Goal: Transaction & Acquisition: Purchase product/service

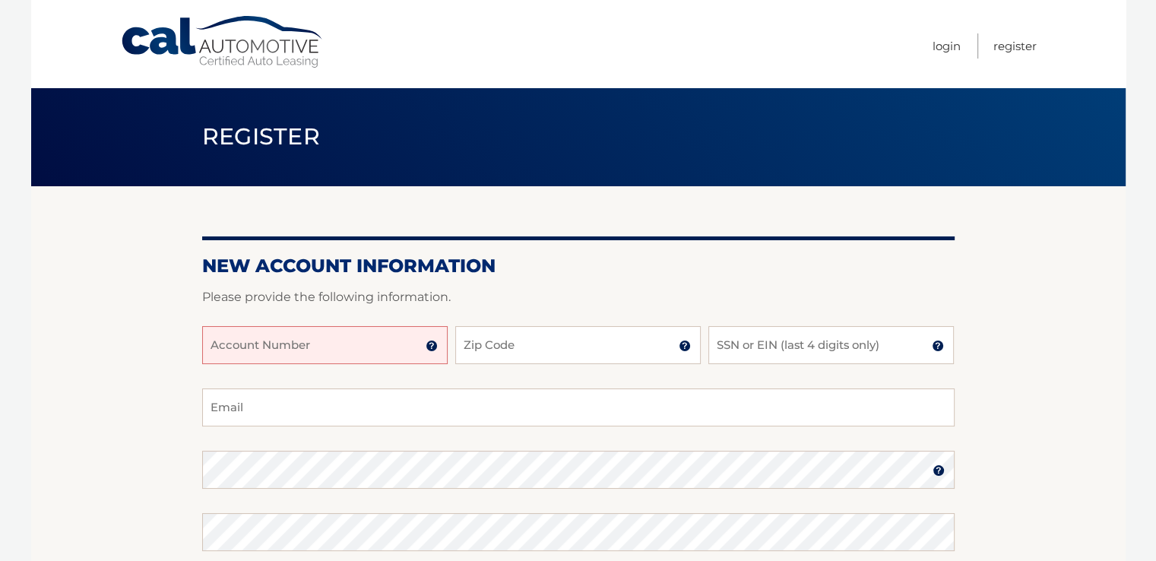
click at [414, 347] on input "Account Number" at bounding box center [324, 345] width 245 height 38
type input "1"
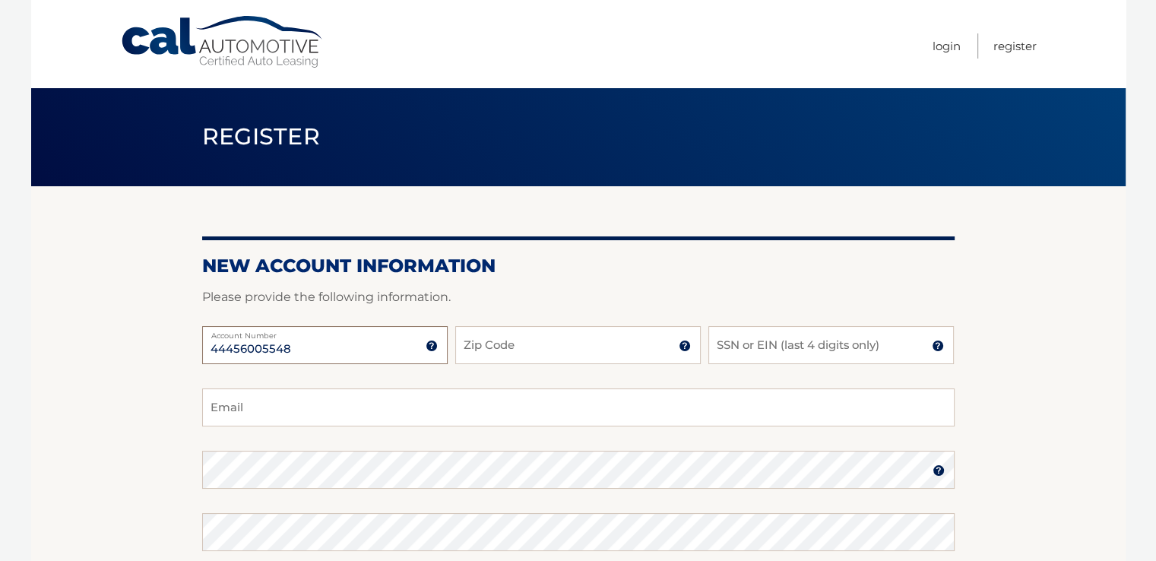
type input "44456005548"
click at [577, 336] on input "Zip Code" at bounding box center [577, 345] width 245 height 38
type input "11787"
click at [777, 348] on input "SSN or EIN (last 4 digits only)" at bounding box center [830, 345] width 245 height 38
type input "9596"
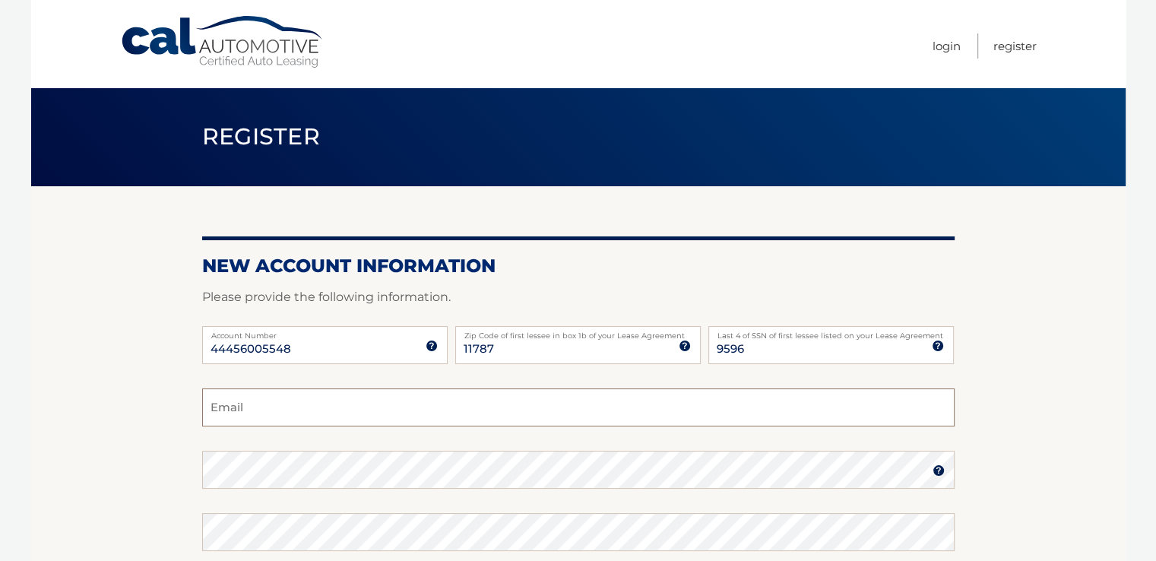
click at [290, 400] on input "Email" at bounding box center [578, 407] width 752 height 38
type input "dannyd70@optonline.net"
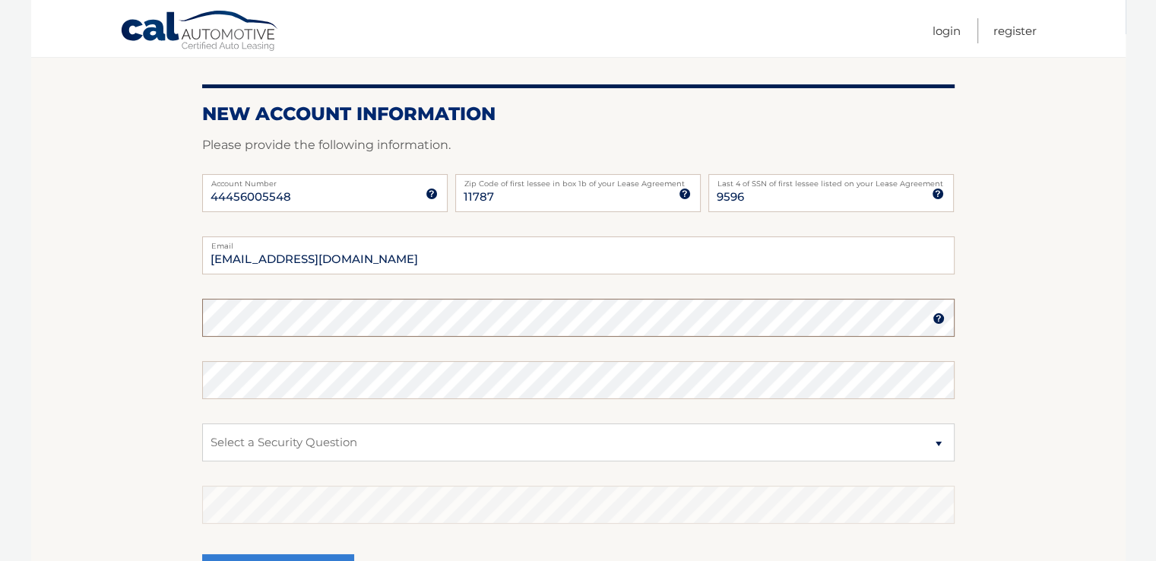
scroll to position [228, 0]
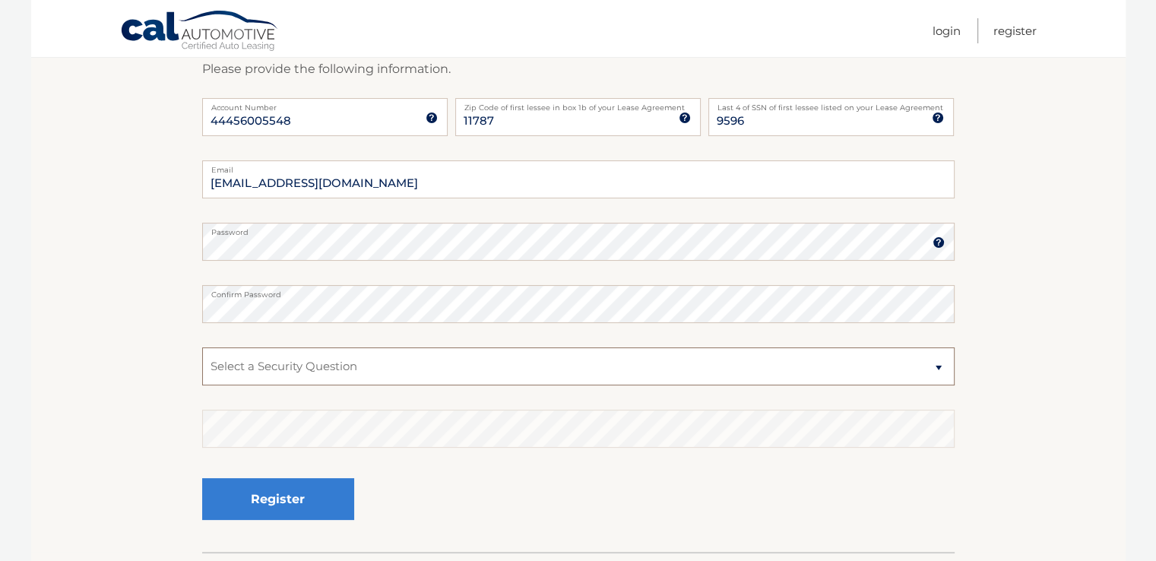
click at [341, 377] on select "Select a Security Question What was the name of your elementary school? What is…" at bounding box center [578, 366] width 752 height 38
select select "1"
click at [202, 347] on select "Select a Security Question What was the name of your elementary school? What is…" at bounding box center [578, 366] width 752 height 38
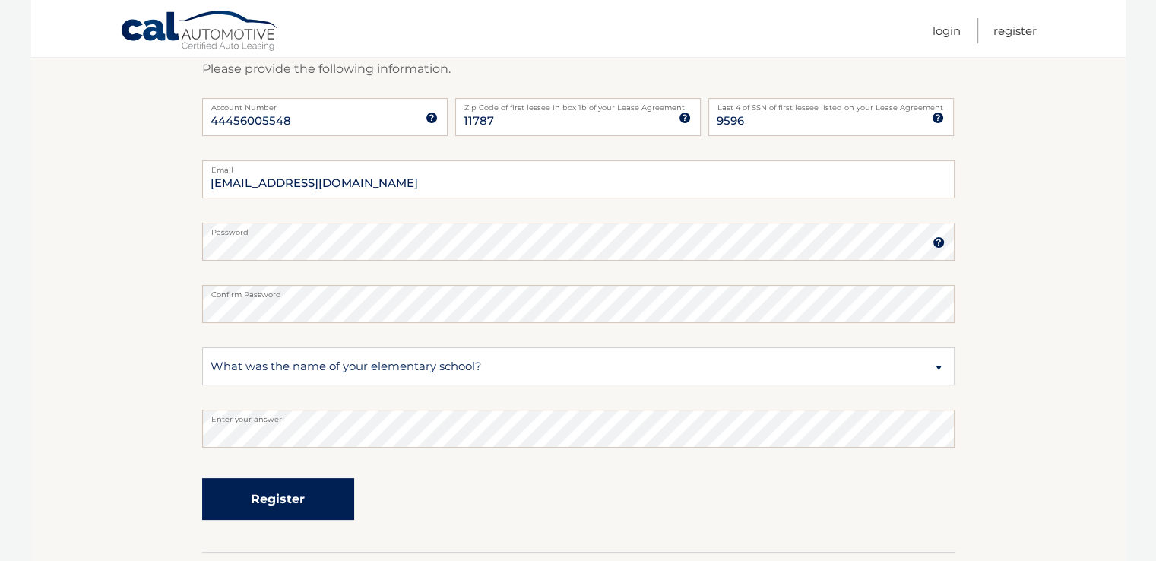
click at [280, 499] on button "Register" at bounding box center [278, 499] width 152 height 42
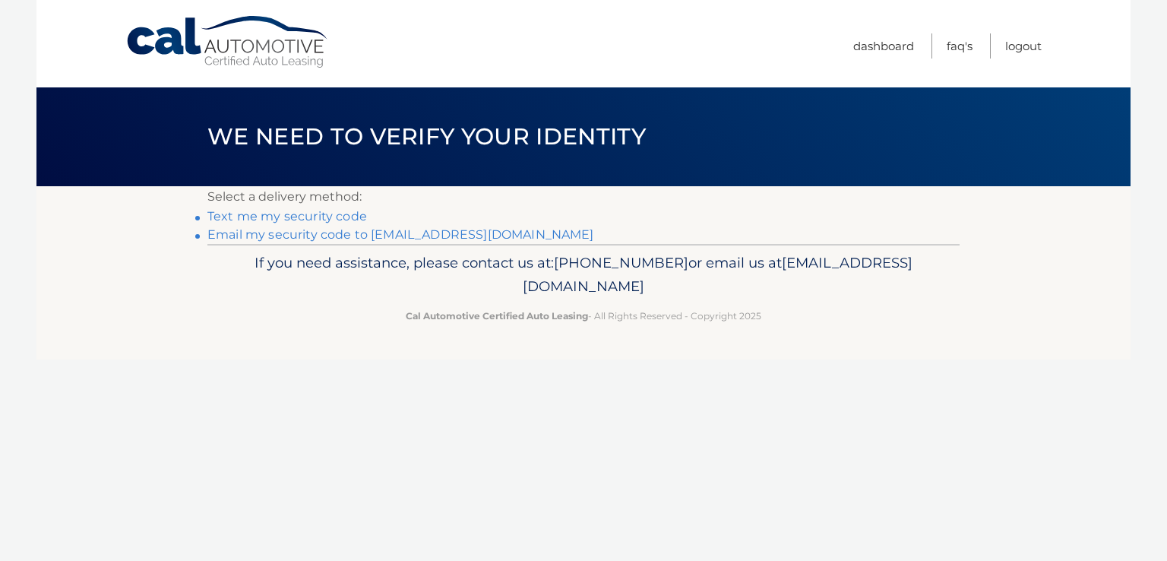
click at [325, 217] on link "Text me my security code" at bounding box center [287, 216] width 160 height 14
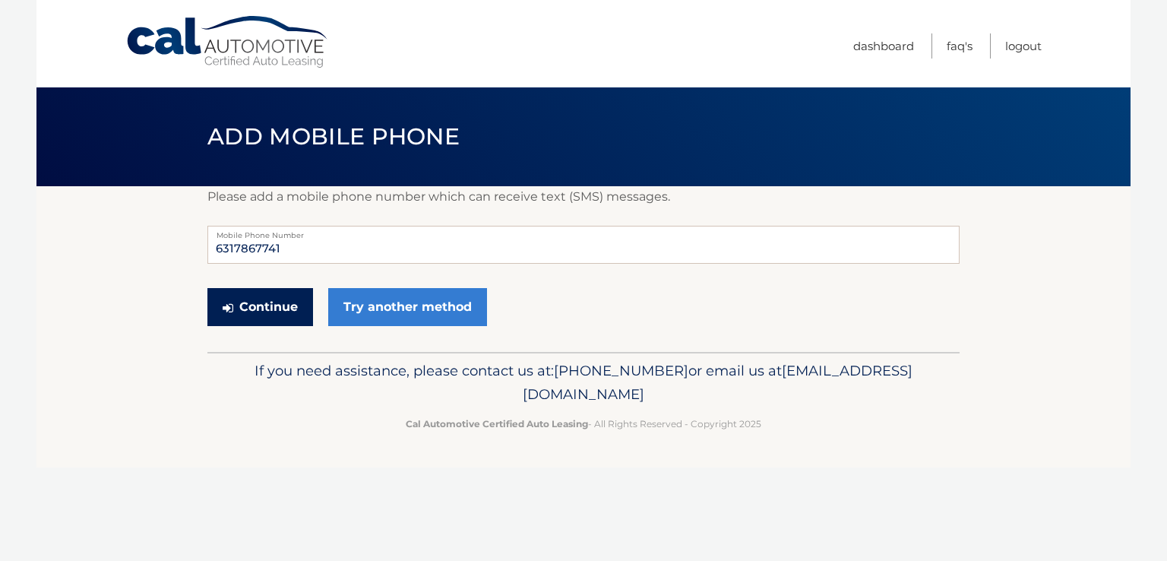
click at [290, 312] on button "Continue" at bounding box center [260, 307] width 106 height 38
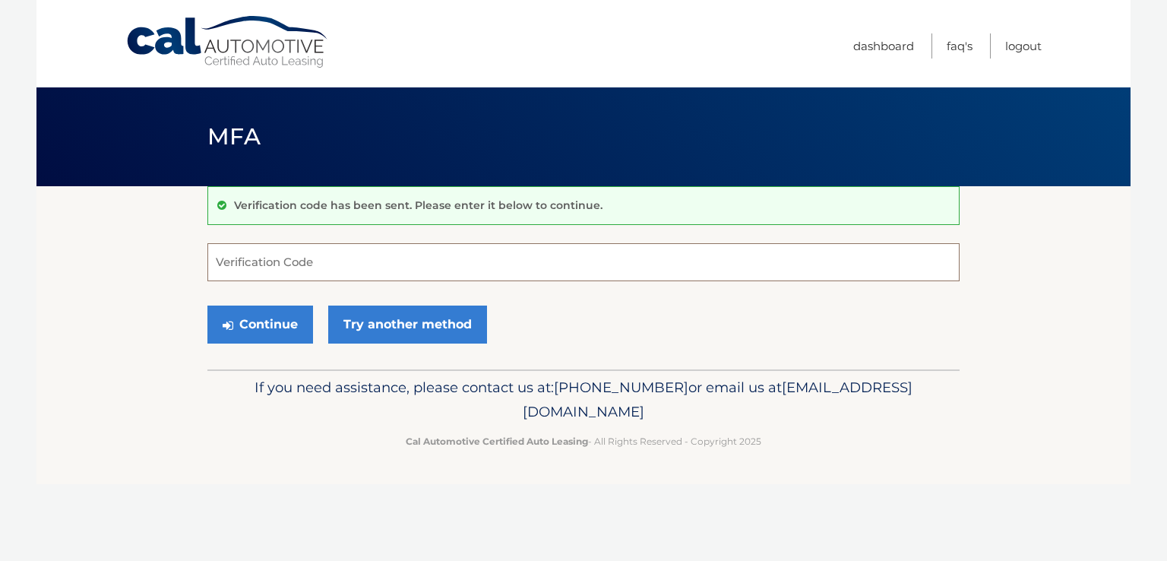
click at [267, 263] on input "Verification Code" at bounding box center [583, 262] width 752 height 38
type input "367588"
click at [283, 334] on button "Continue" at bounding box center [260, 324] width 106 height 38
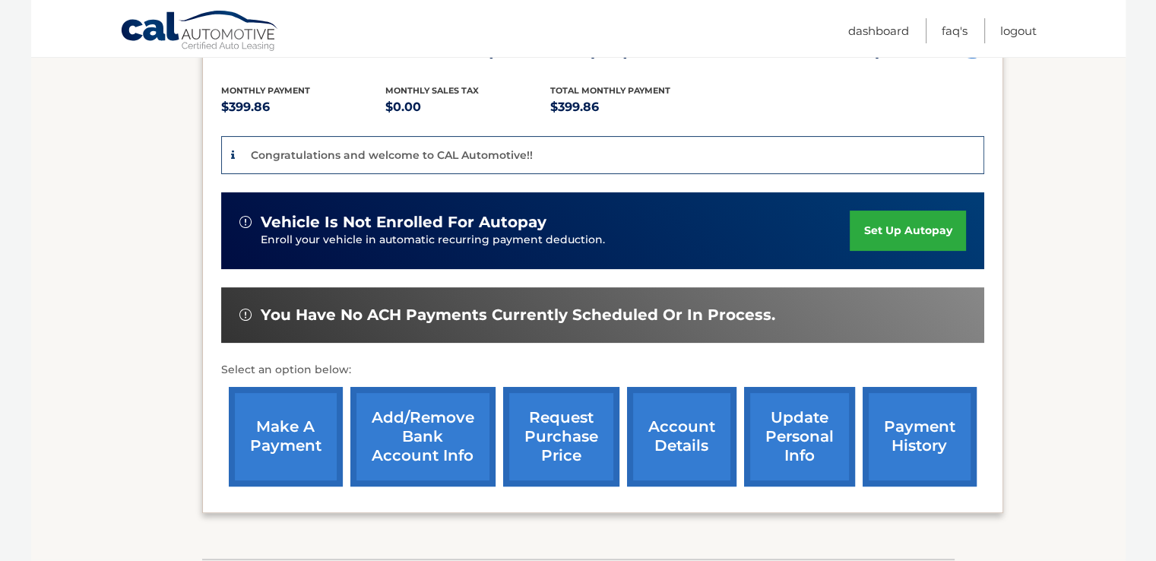
scroll to position [380, 0]
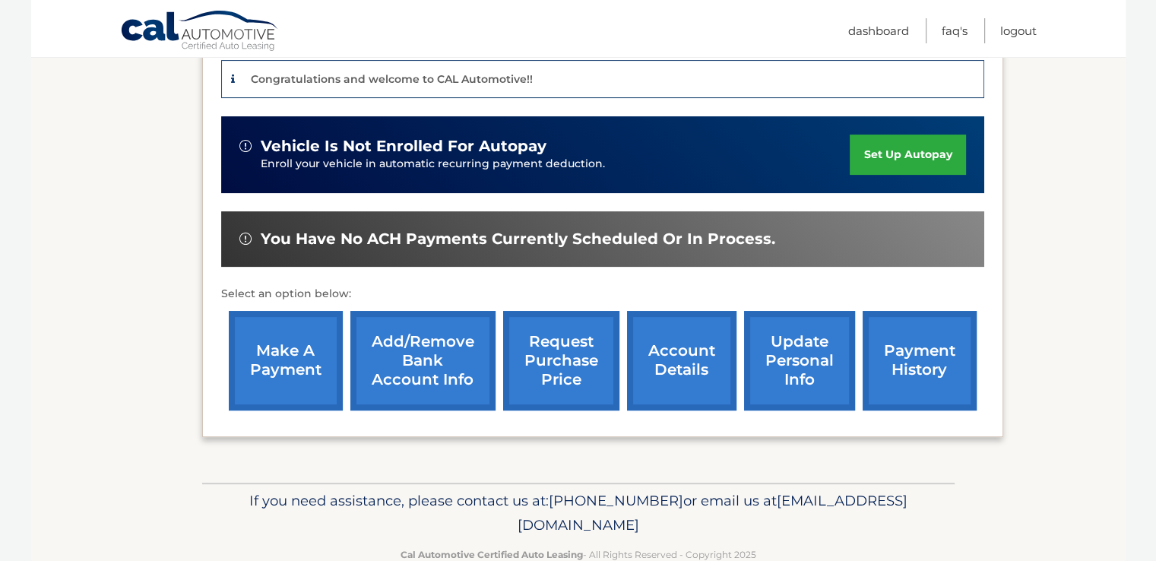
click at [410, 354] on link "Add/Remove bank account info" at bounding box center [422, 361] width 145 height 100
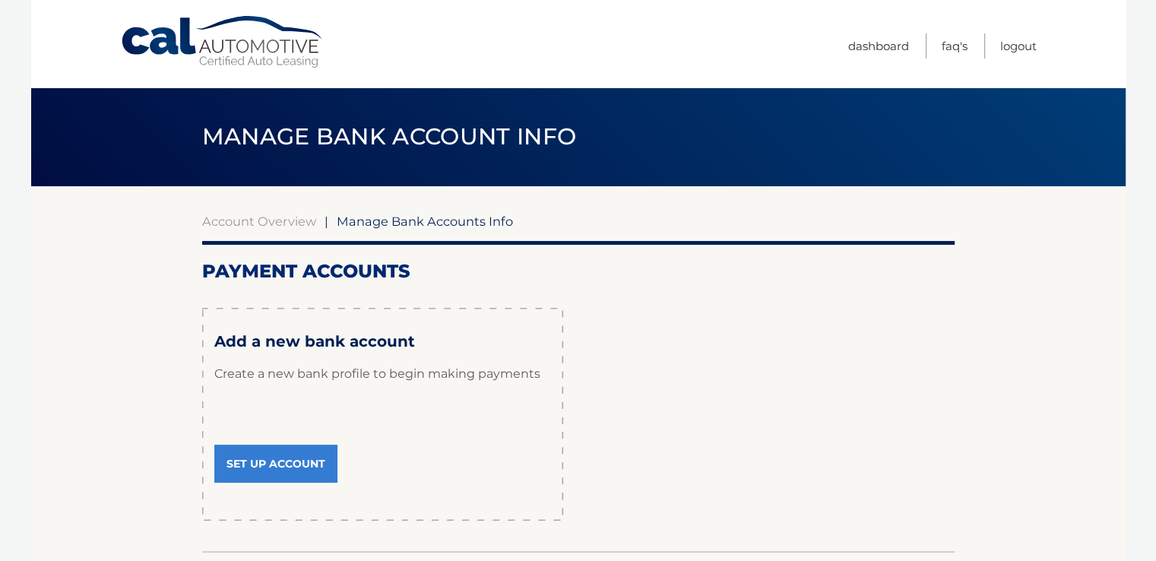
click at [285, 463] on link "Set Up Account" at bounding box center [275, 463] width 123 height 38
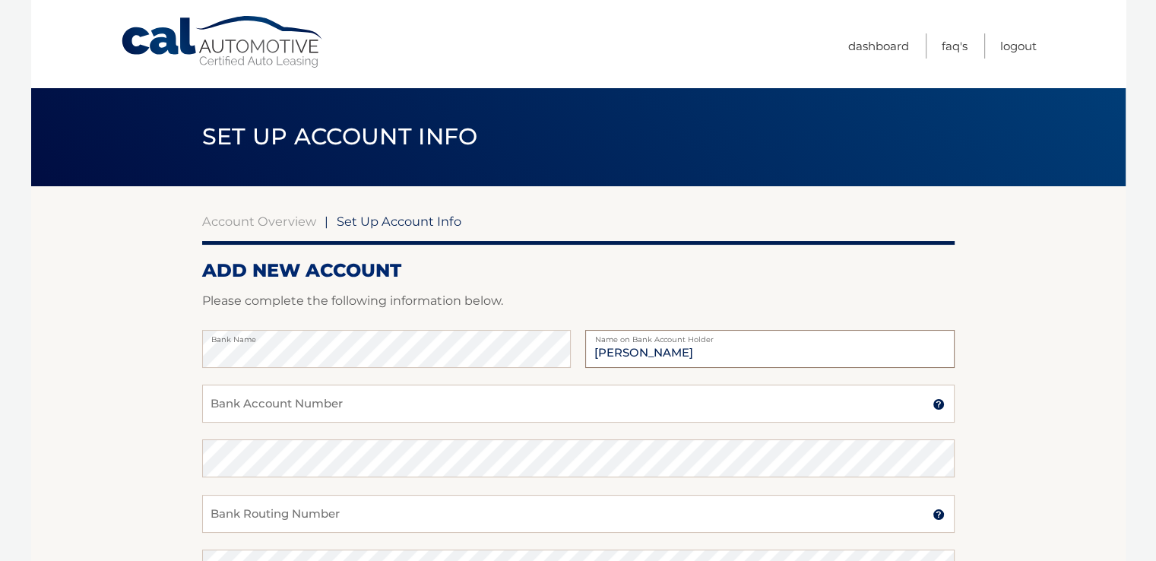
type input "[PERSON_NAME]"
click at [258, 411] on input "Bank Account Number" at bounding box center [578, 403] width 752 height 38
paste input "9994870039"
type input "9994870039"
click at [290, 511] on input "Bank Routing Number" at bounding box center [578, 514] width 752 height 38
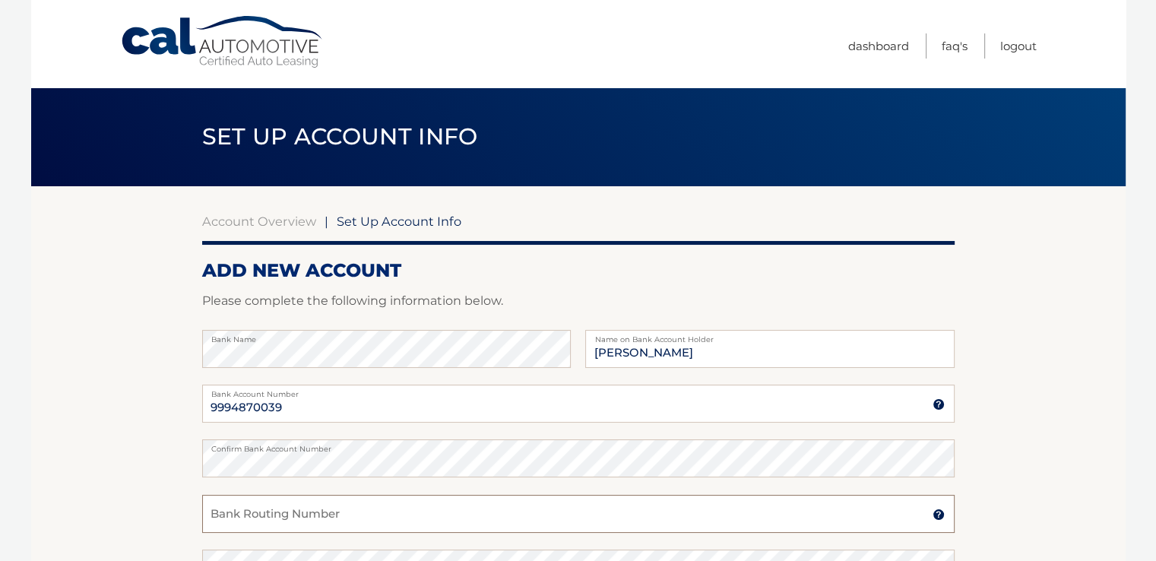
click at [299, 514] on input "Bank Routing Number" at bounding box center [578, 514] width 752 height 38
paste input "221473652"
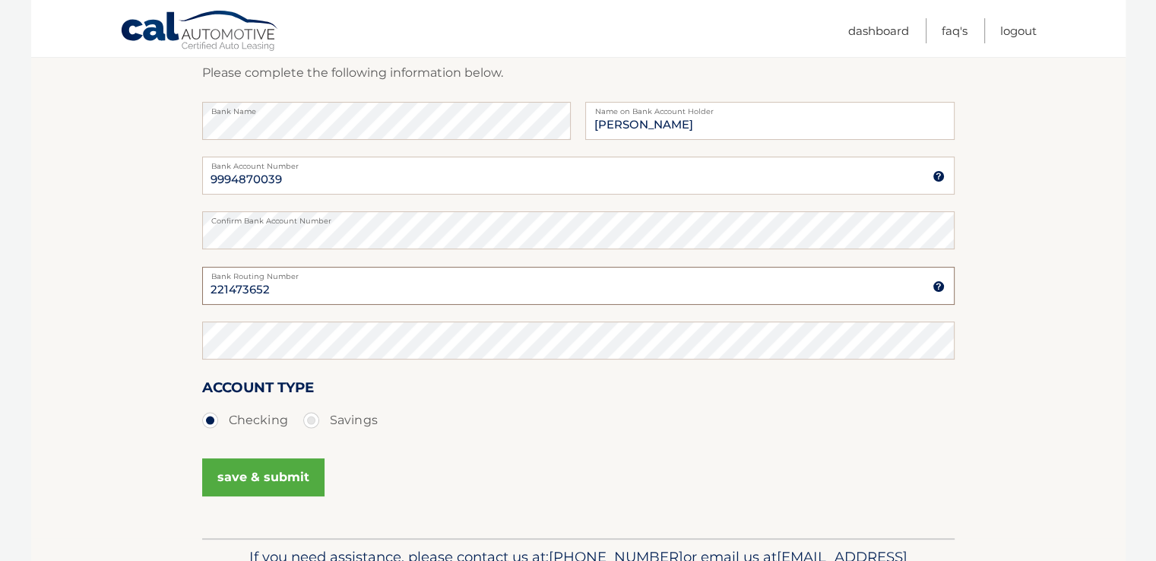
scroll to position [304, 0]
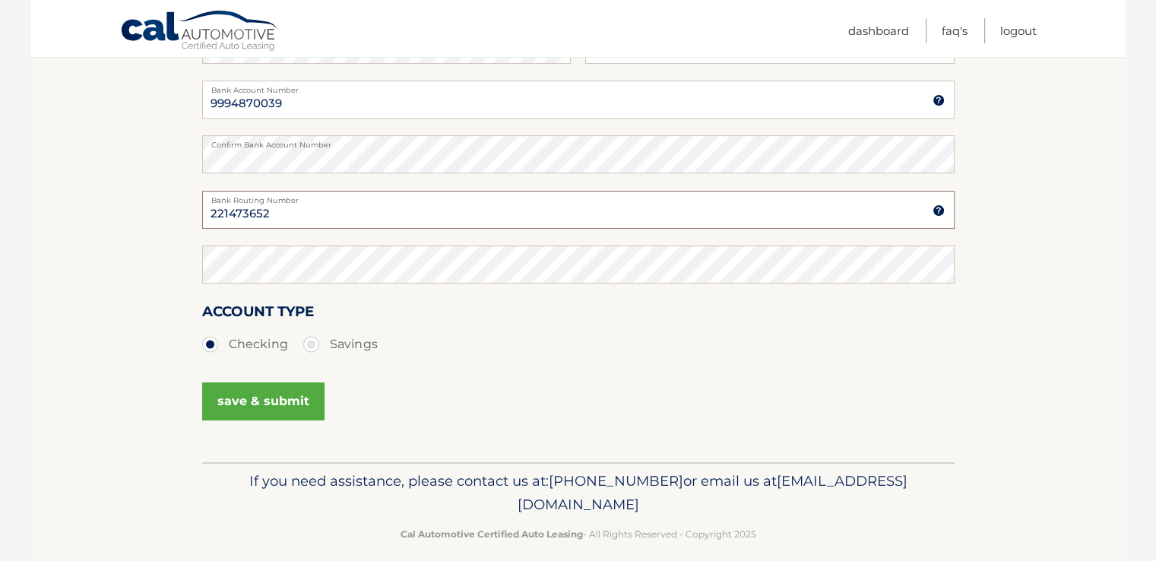
type input "221473652"
click at [282, 398] on button "save & submit" at bounding box center [263, 401] width 122 height 38
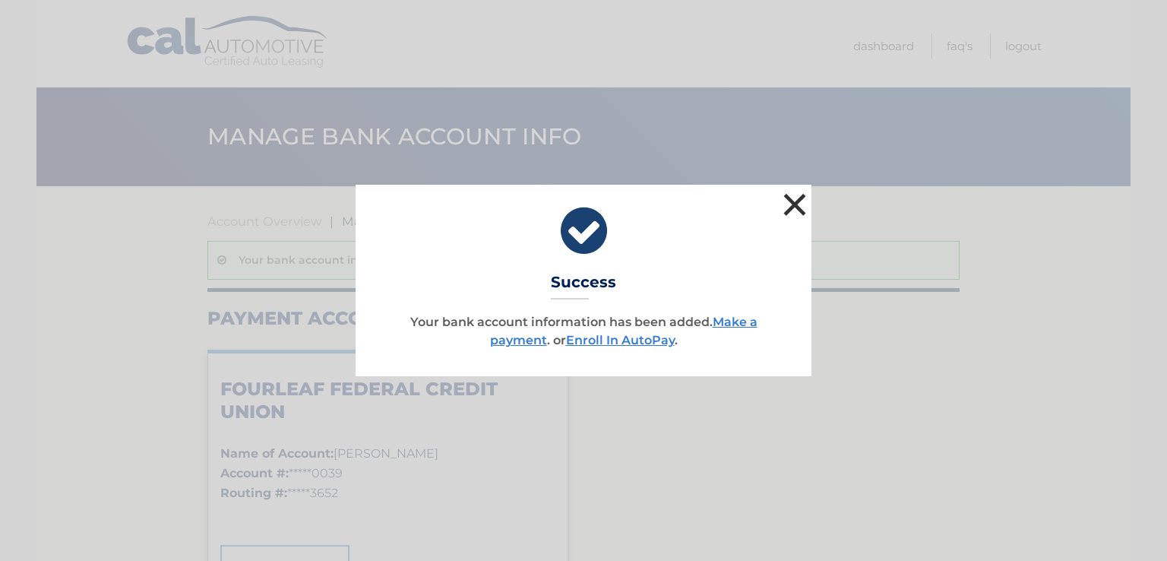
click at [793, 207] on button "×" at bounding box center [795, 204] width 30 height 30
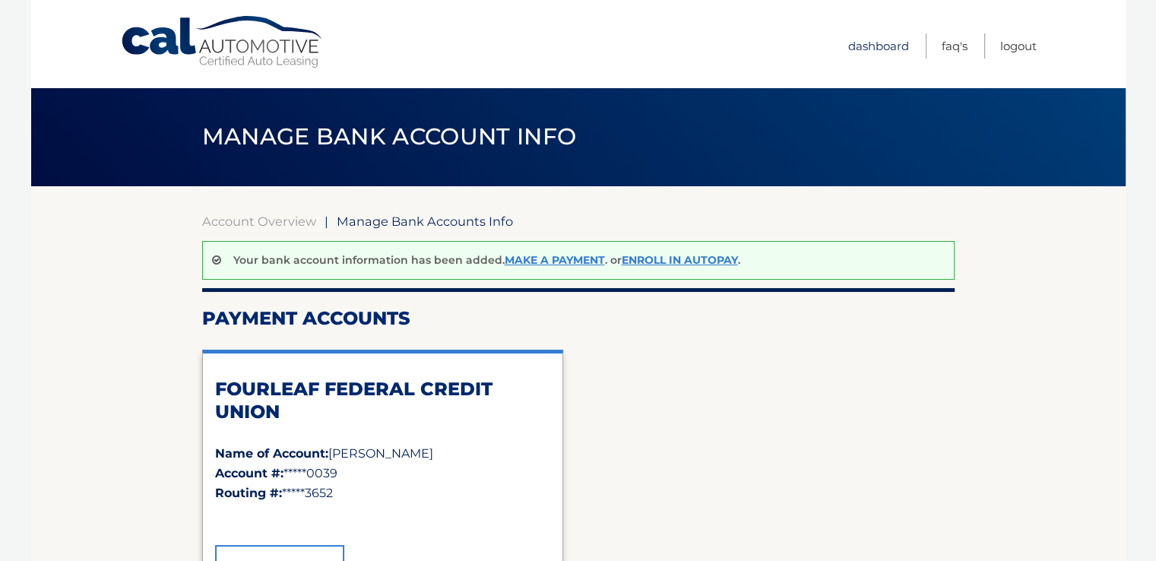
click at [881, 43] on link "Dashboard" at bounding box center [878, 45] width 61 height 25
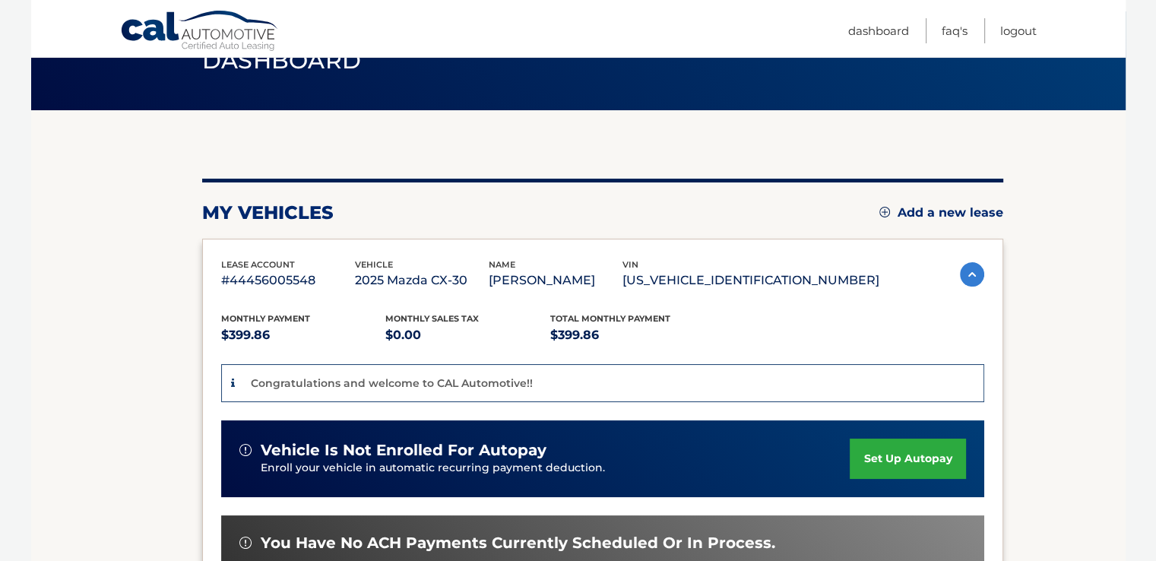
scroll to position [304, 0]
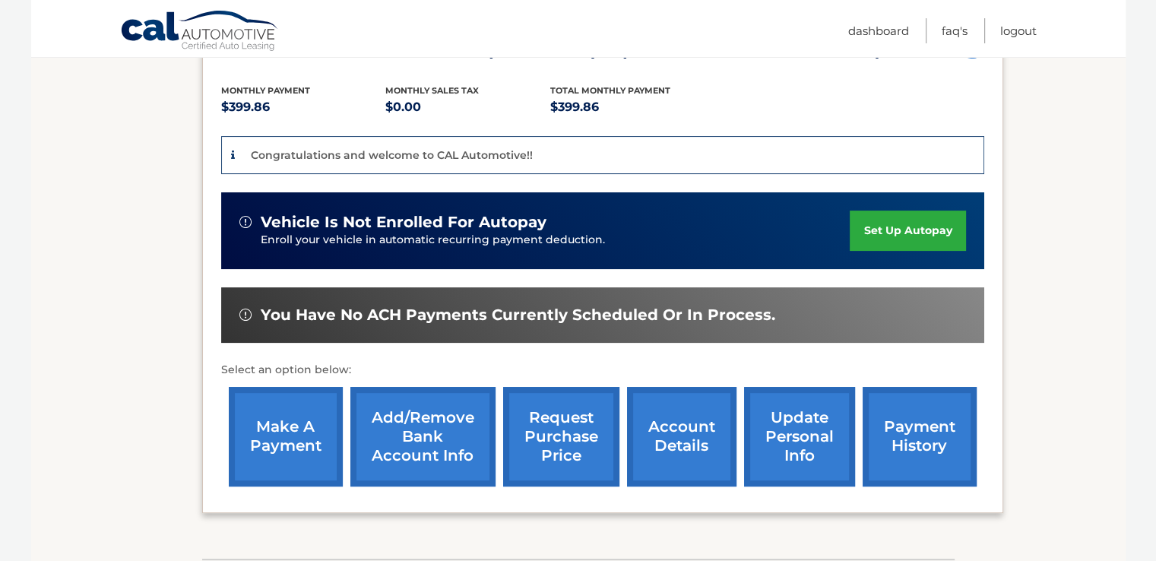
click at [302, 433] on link "make a payment" at bounding box center [286, 437] width 114 height 100
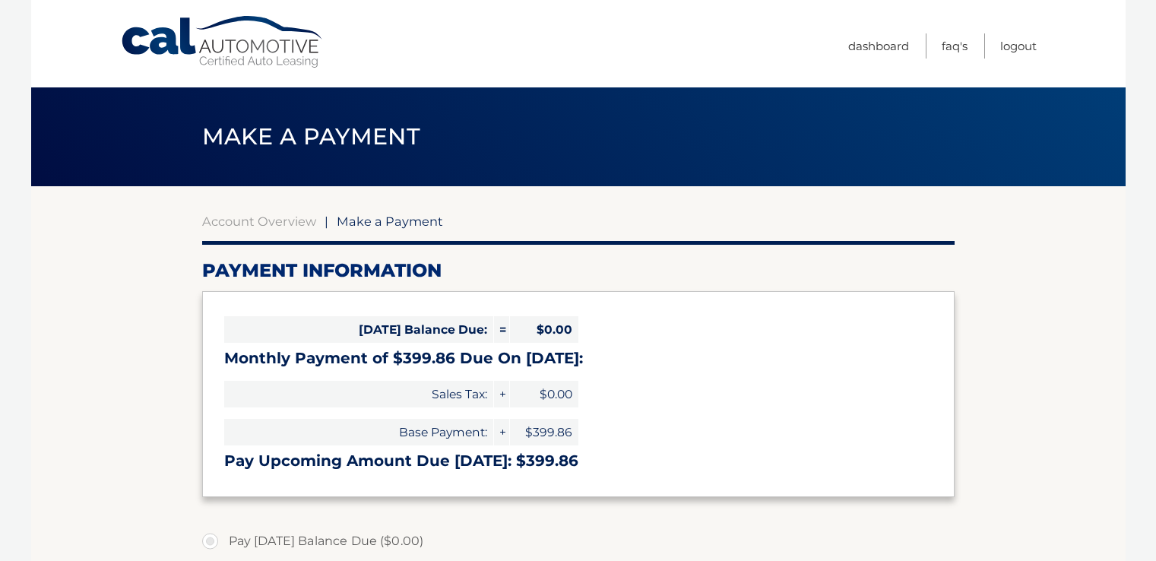
select select "YjJiODJmN2QtYmZlYi00NmZlLTkxNDgtYjQ5OWEwYzZlNTI3"
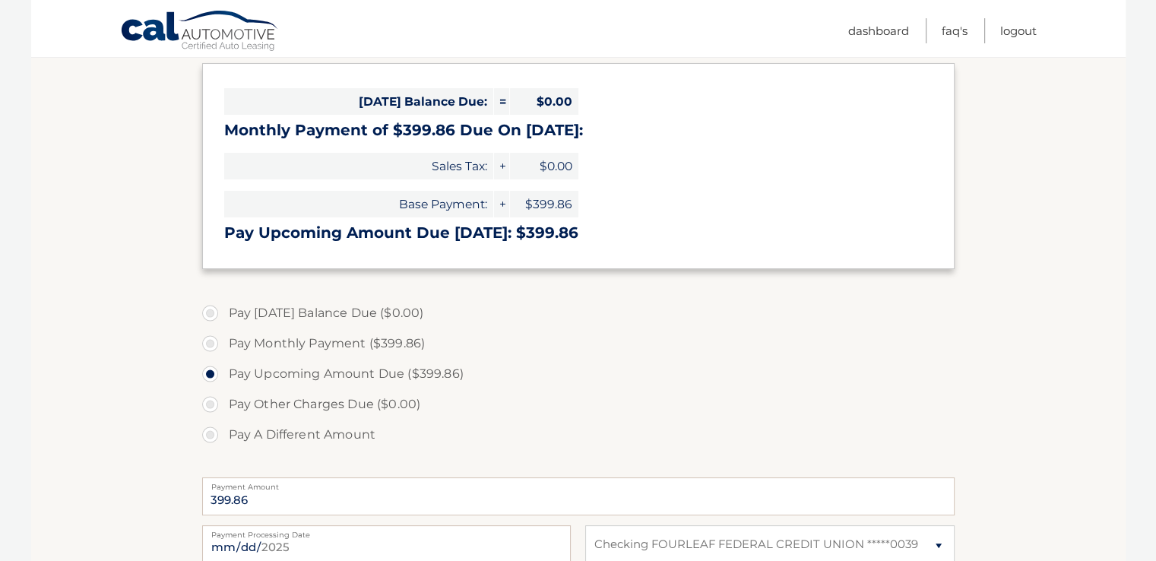
scroll to position [380, 0]
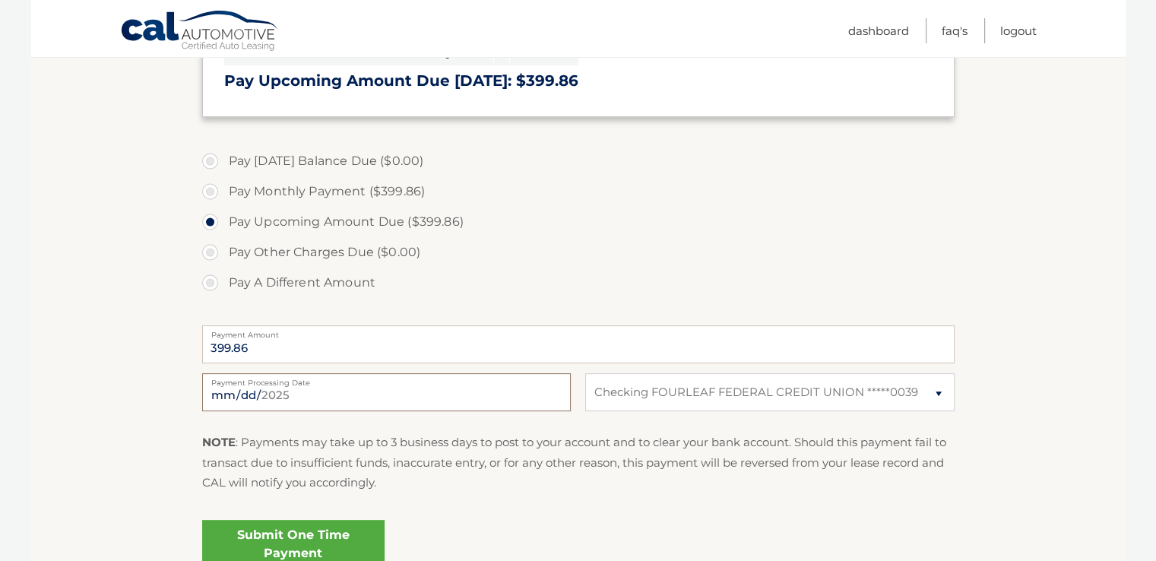
click at [300, 397] on input "[DATE]" at bounding box center [386, 392] width 368 height 38
type input "[DATE]"
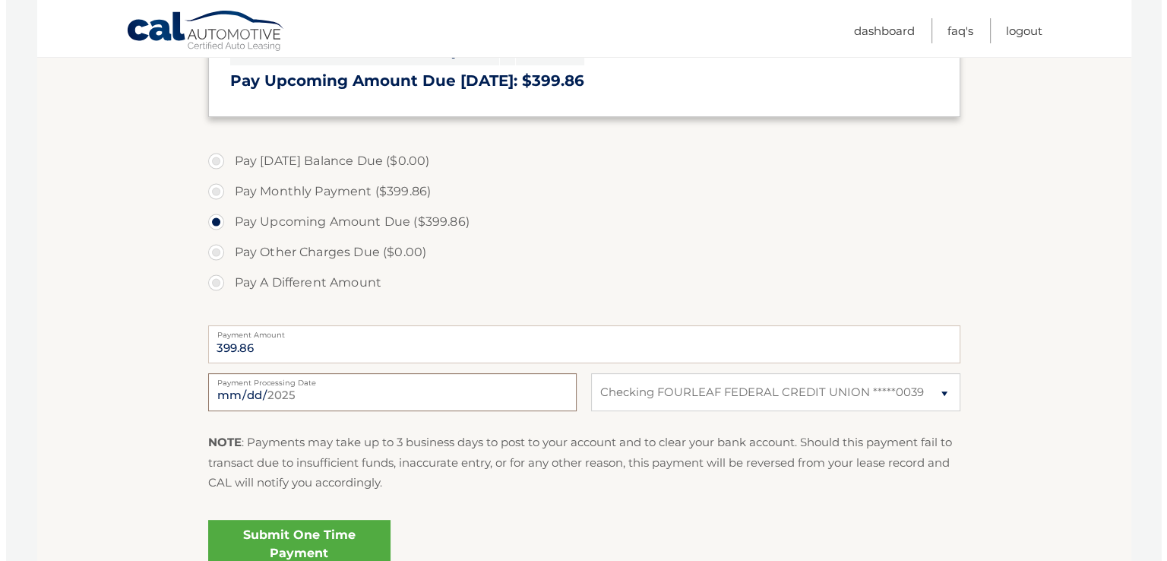
scroll to position [524, 0]
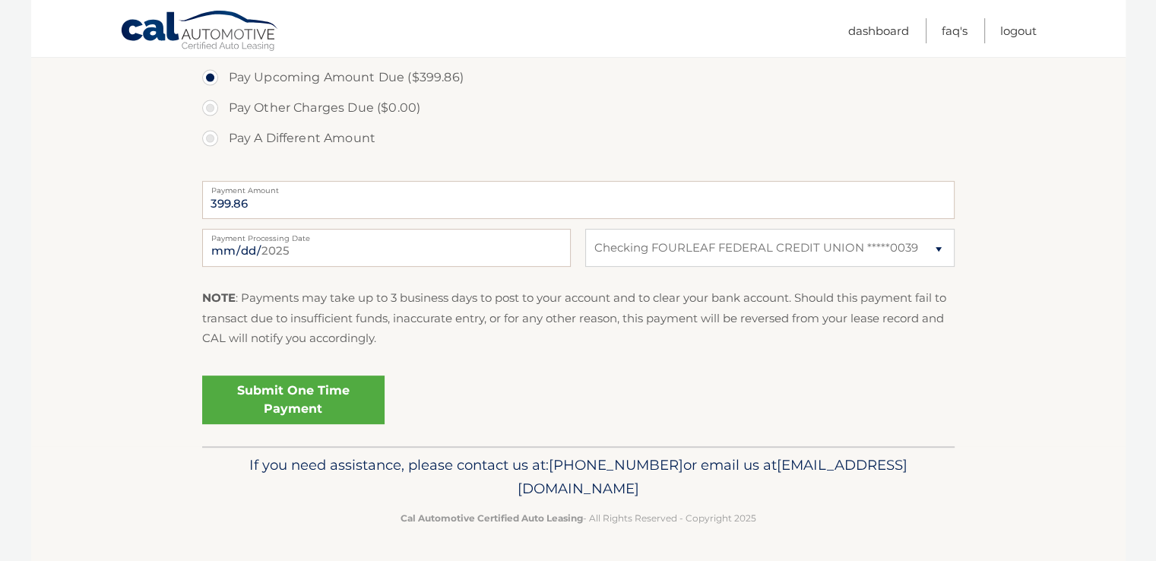
click at [335, 398] on link "Submit One Time Payment" at bounding box center [293, 399] width 182 height 49
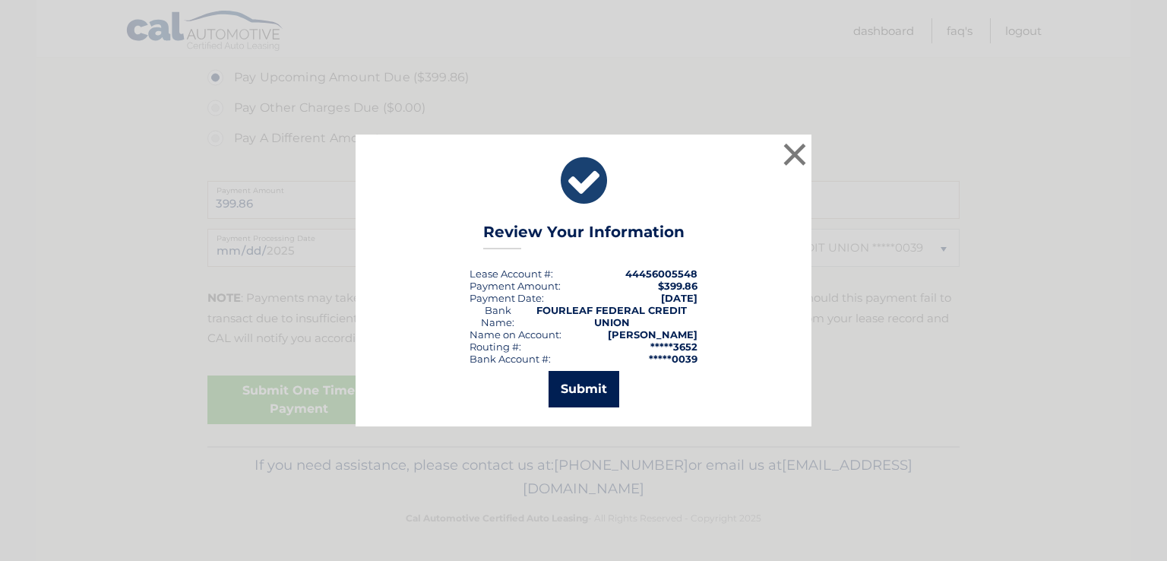
click at [560, 393] on button "Submit" at bounding box center [584, 389] width 71 height 36
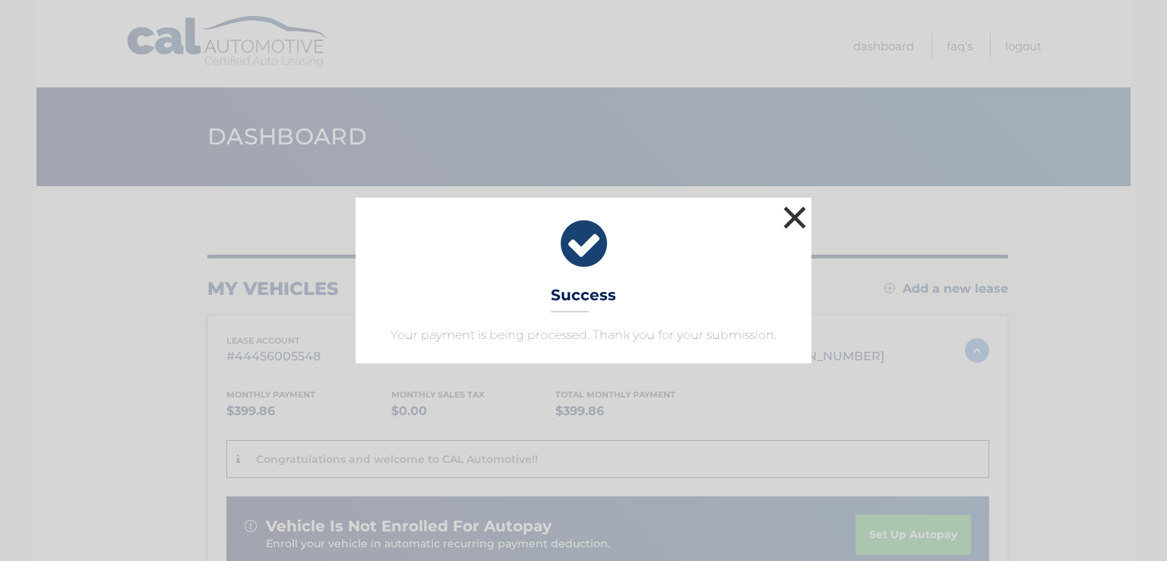
click at [795, 220] on button "×" at bounding box center [795, 217] width 30 height 30
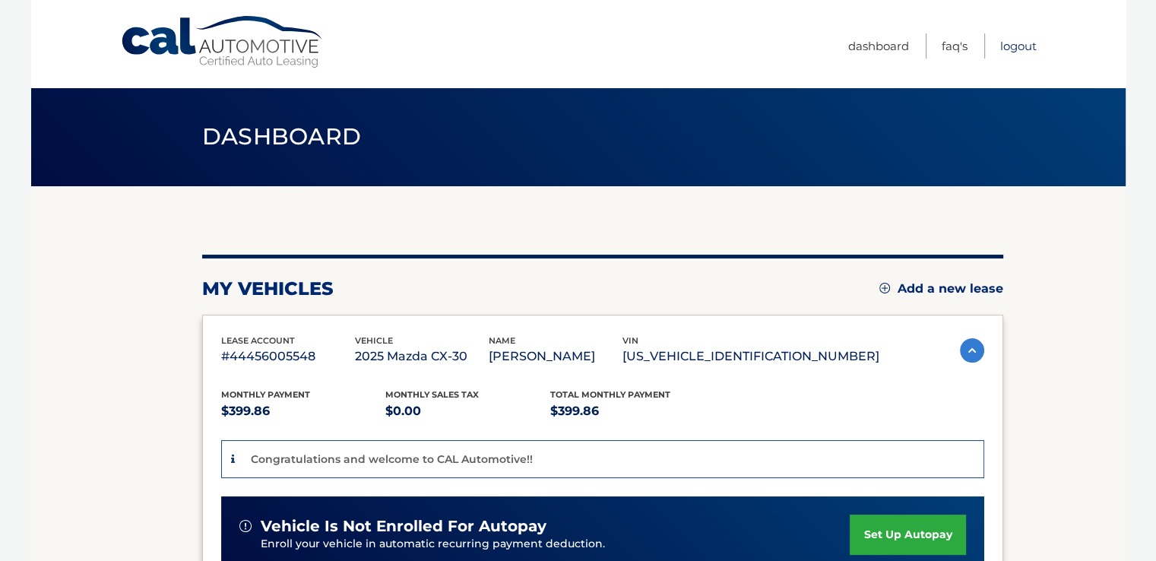
click at [1018, 49] on link "Logout" at bounding box center [1018, 45] width 36 height 25
